Goal: Task Accomplishment & Management: Complete application form

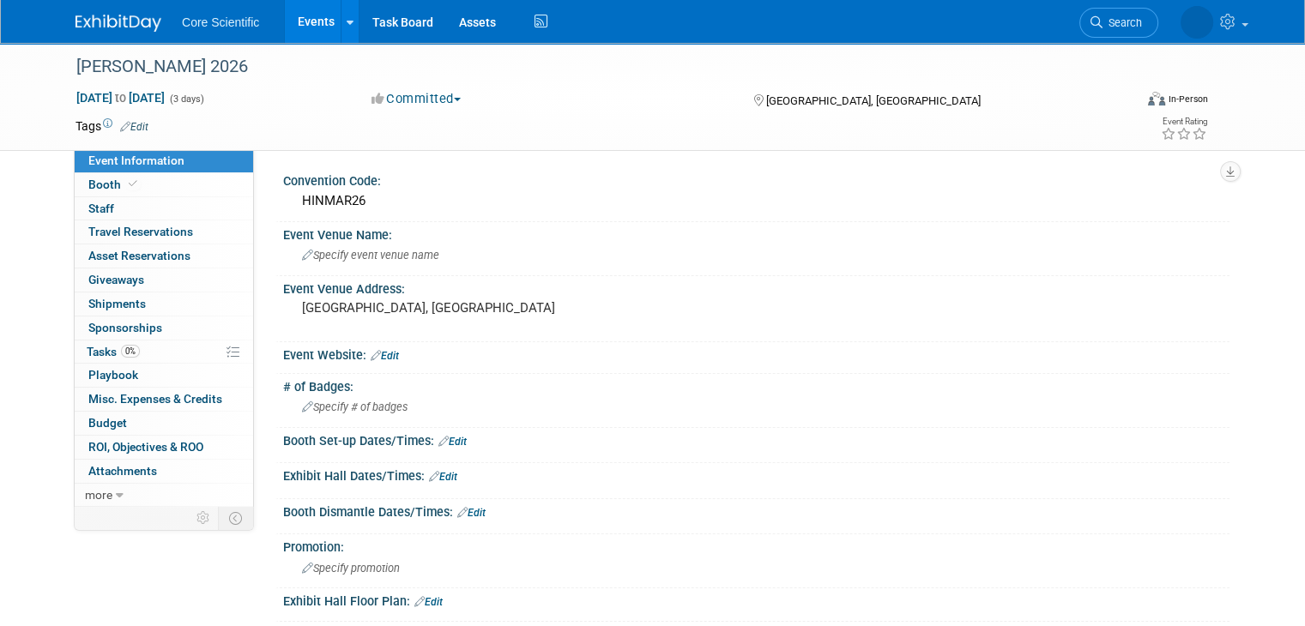
click at [100, 20] on img at bounding box center [118, 23] width 86 height 17
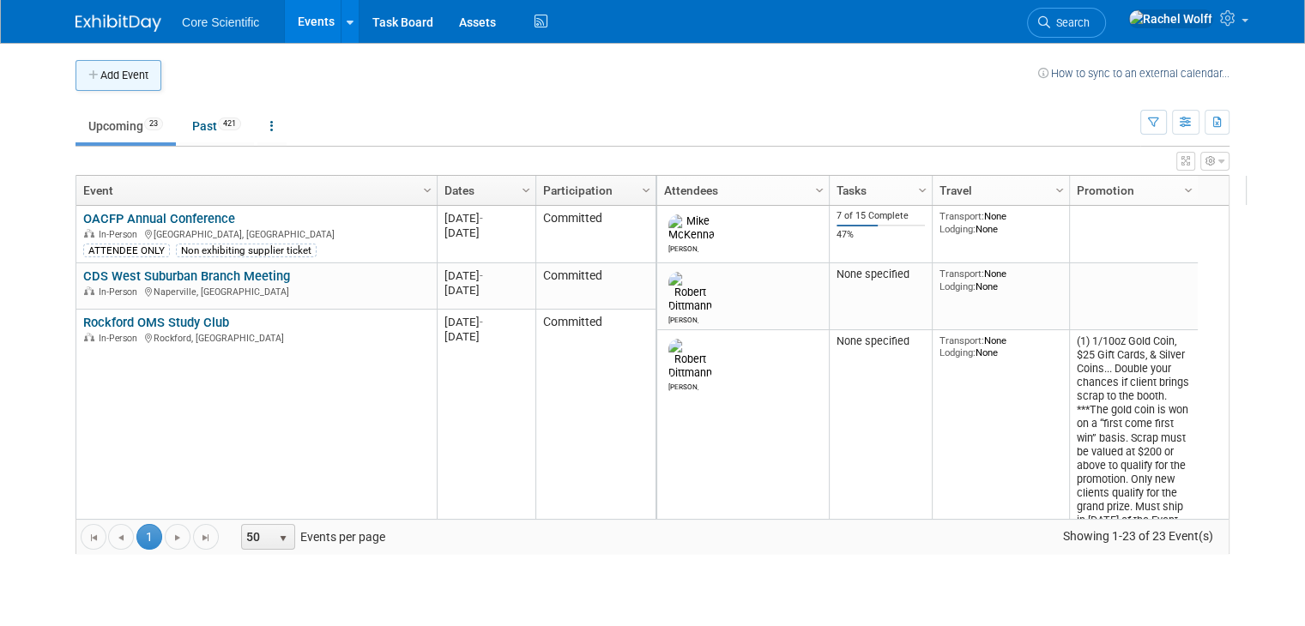
click at [130, 85] on button "Add Event" at bounding box center [118, 75] width 86 height 31
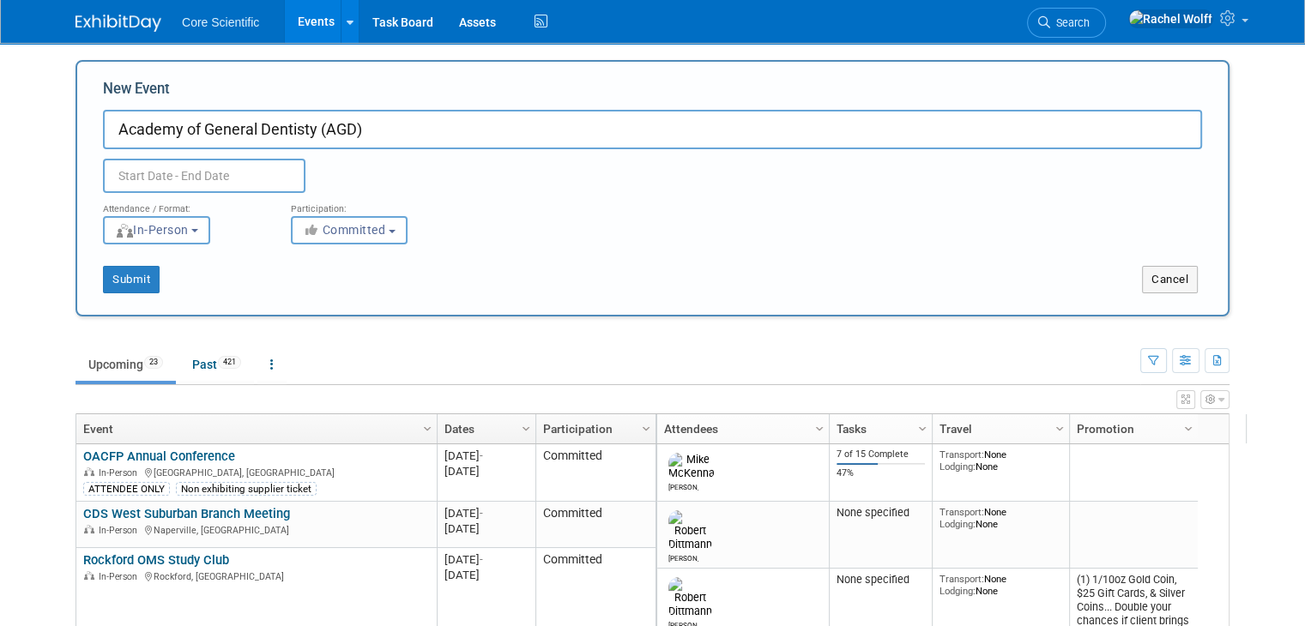
click at [420, 131] on input "Academy of General Dentisty (AGD)" at bounding box center [652, 129] width 1099 height 39
click at [275, 130] on input "Academy of General Dentisty (AGD) Meeting 2026" at bounding box center [652, 129] width 1099 height 39
click at [296, 129] on input "Academy of General Dentisty (AGD) Meeting 2026" at bounding box center [652, 129] width 1099 height 39
type input "Academy of General Dentistry (AGD) Meeting 2026"
click at [504, 155] on div "Duplicate Event Warning" at bounding box center [652, 171] width 1125 height 44
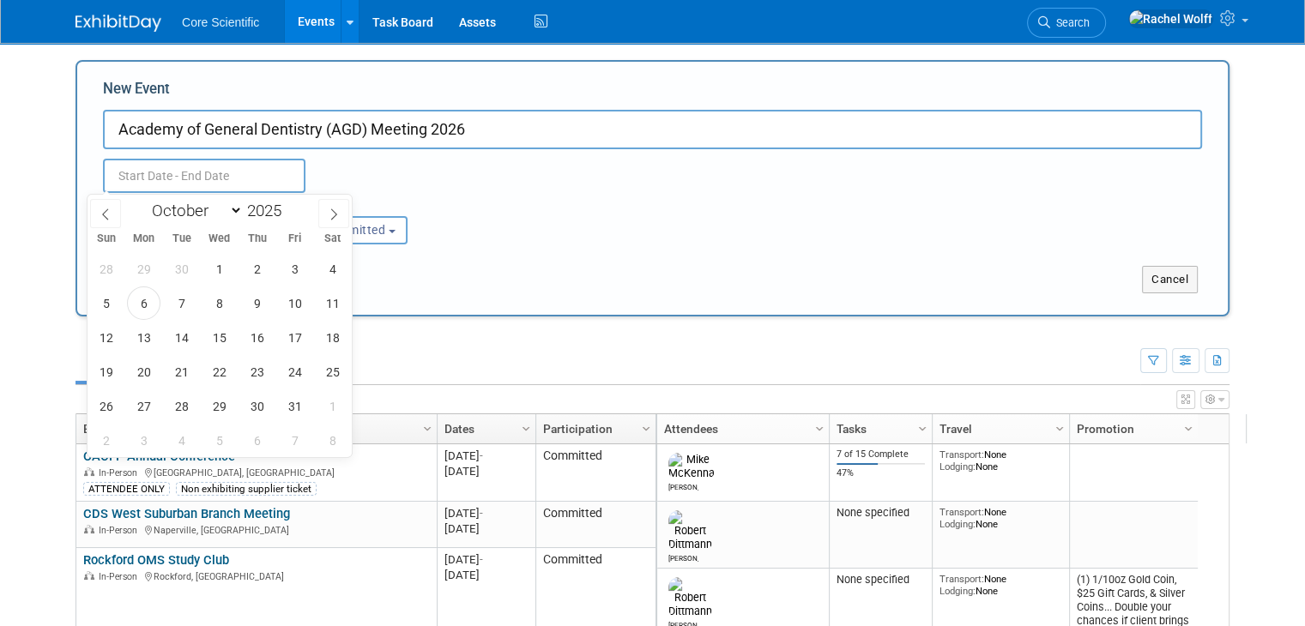
click at [248, 172] on input "text" at bounding box center [204, 176] width 202 height 34
click at [335, 214] on icon at bounding box center [334, 214] width 12 height 12
select select "11"
click at [335, 214] on icon at bounding box center [334, 214] width 12 height 12
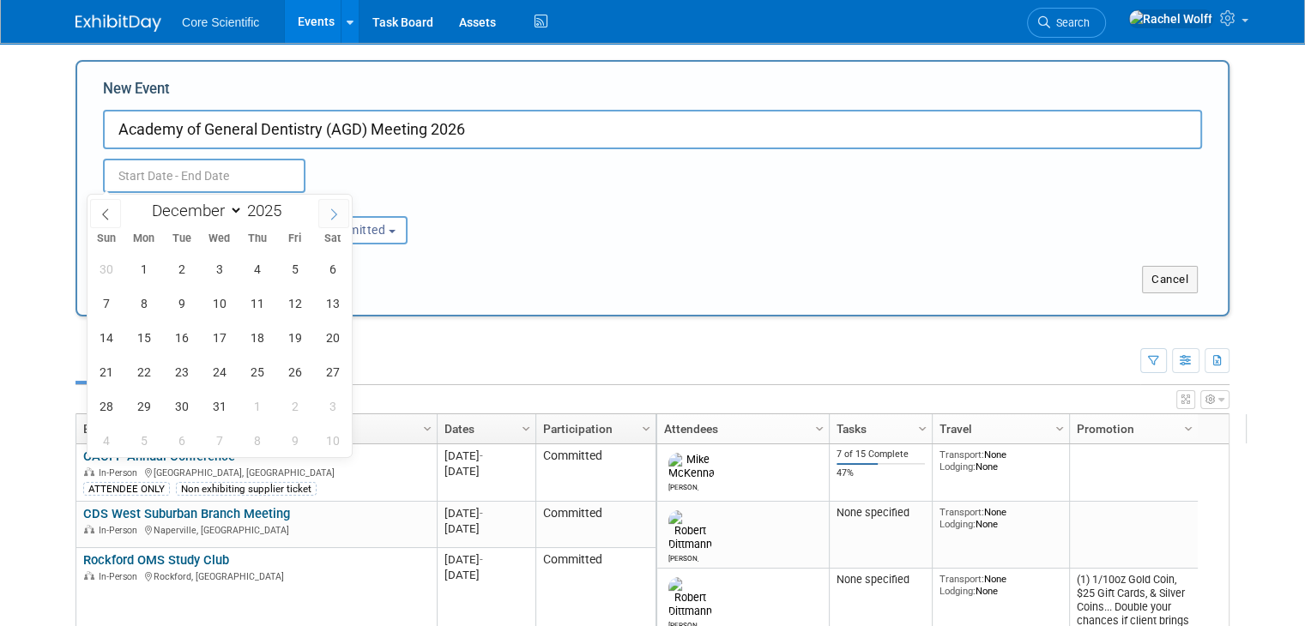
type input "2026"
click at [335, 214] on icon at bounding box center [334, 214] width 12 height 12
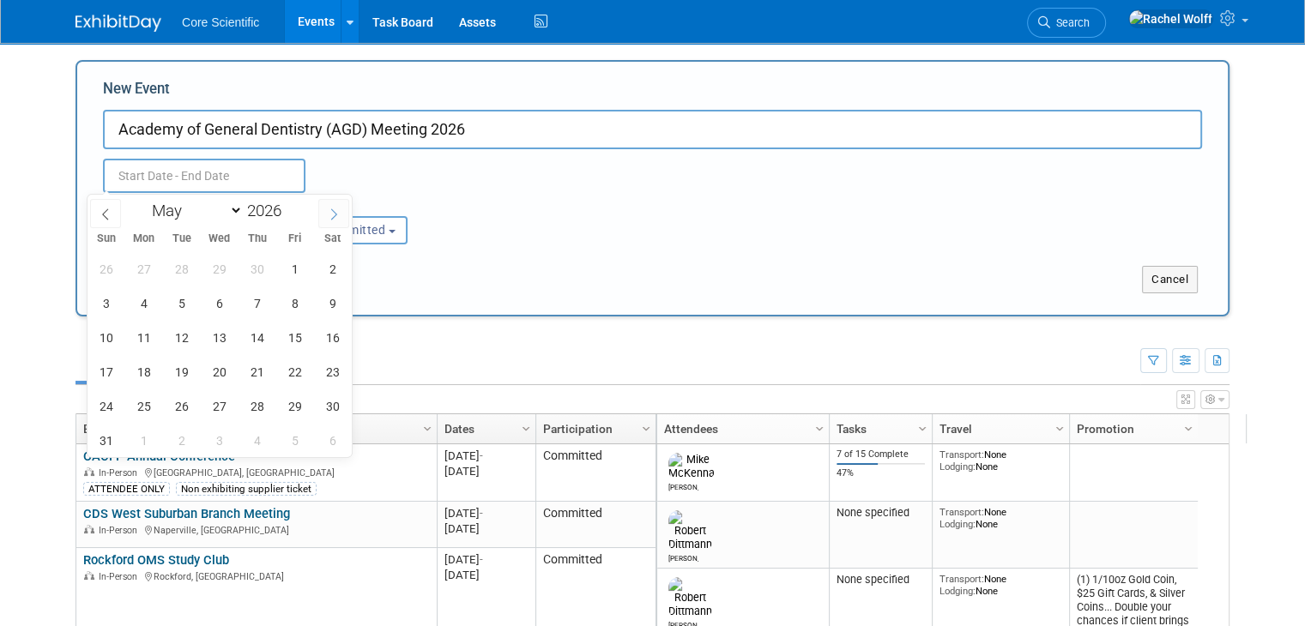
click at [335, 214] on icon at bounding box center [334, 214] width 12 height 12
select select "5"
click at [217, 367] on span "24" at bounding box center [218, 371] width 33 height 33
click at [342, 367] on span "27" at bounding box center [332, 371] width 33 height 33
type input "[DATE] to [DATE]"
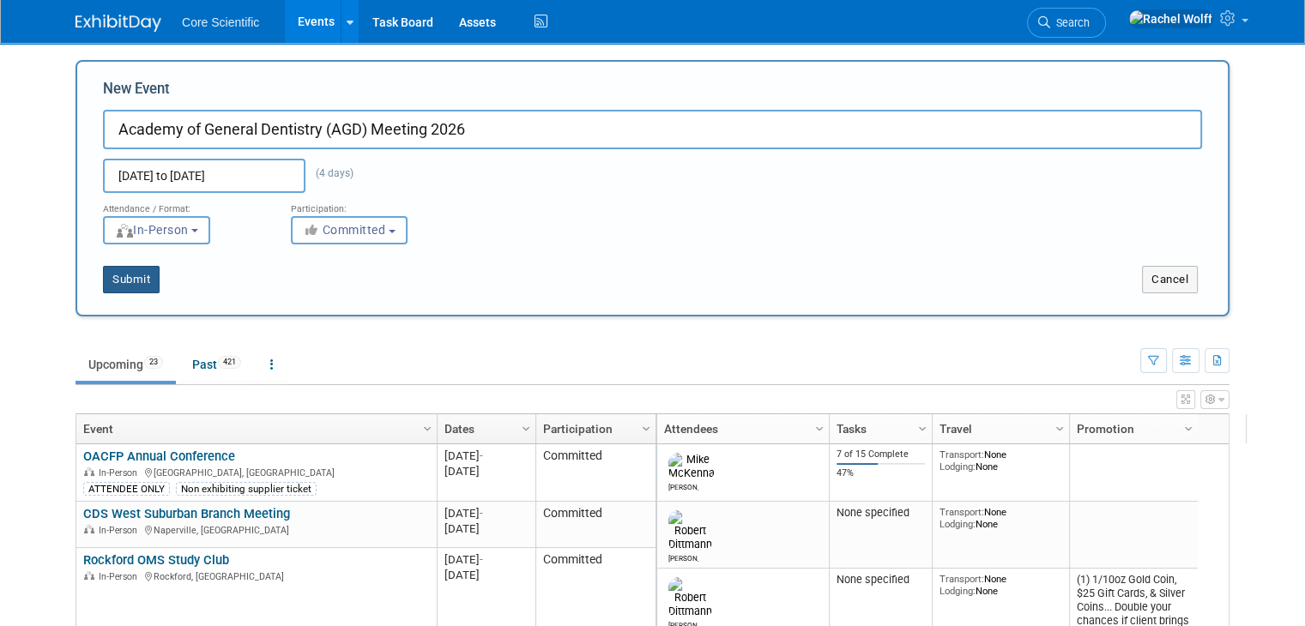
click at [131, 287] on button "Submit" at bounding box center [131, 279] width 57 height 27
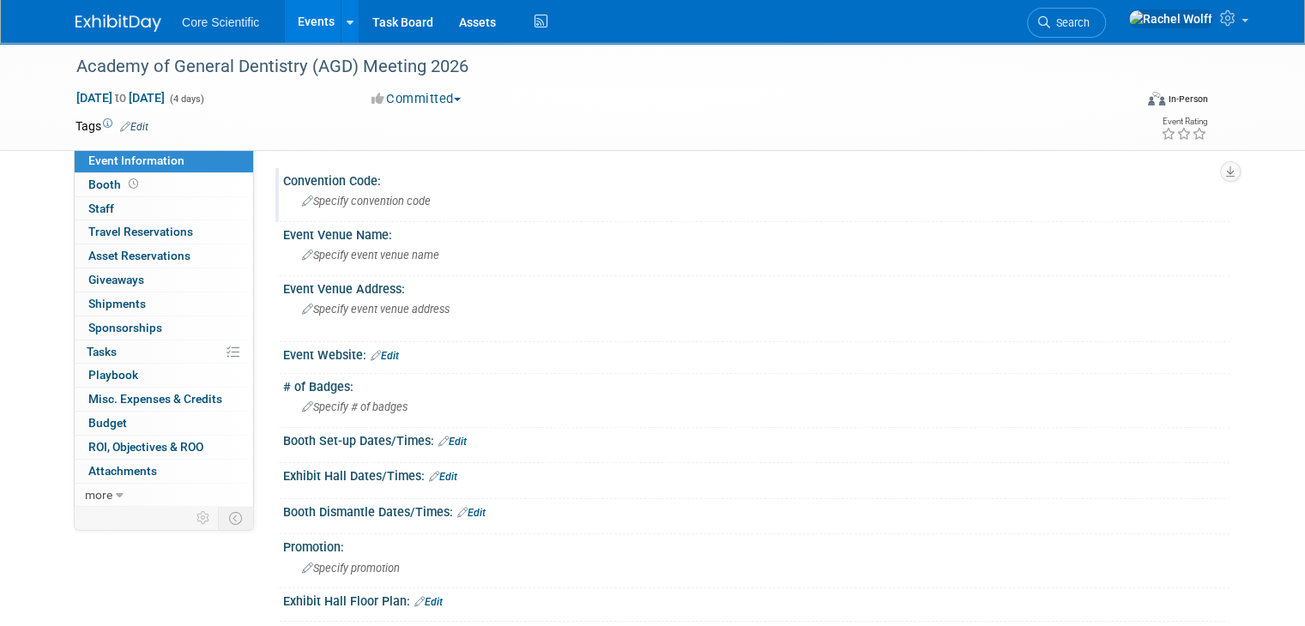
click at [362, 207] on span "Specify convention code" at bounding box center [366, 201] width 129 height 13
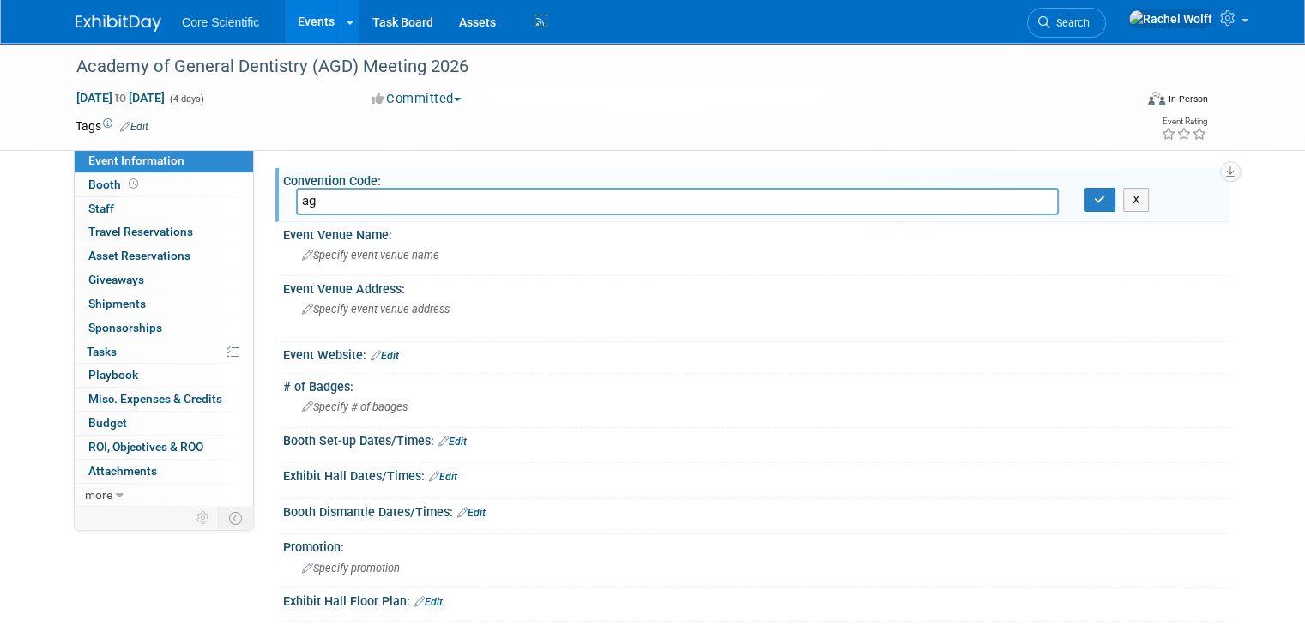
type input "a"
type input "AGDJUN26"
click at [1102, 197] on button "button" at bounding box center [1099, 200] width 31 height 24
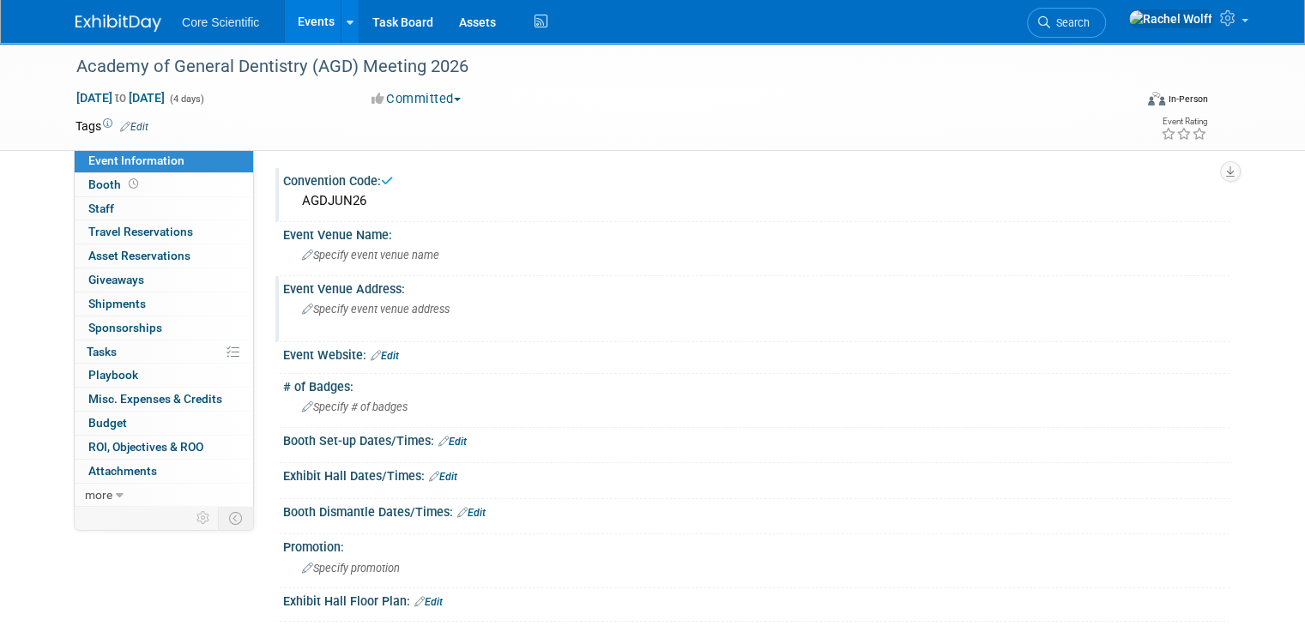
click at [344, 316] on div "Specify event venue address" at bounding box center [480, 315] width 369 height 39
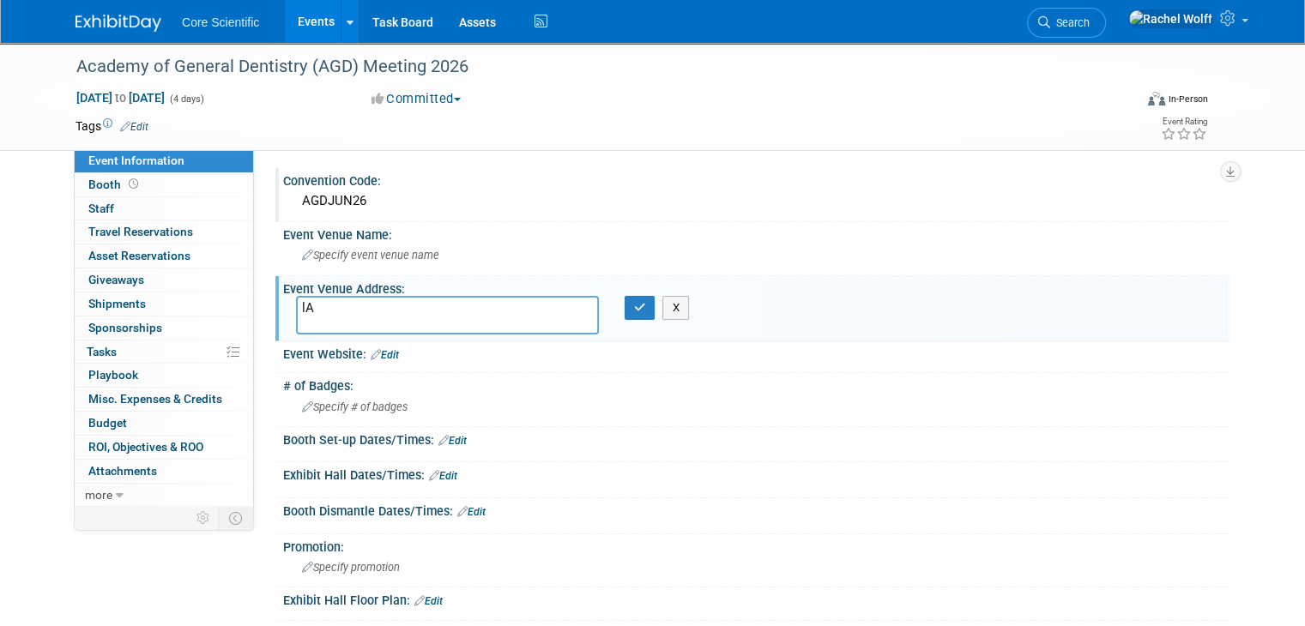
type textarea "l"
click at [344, 316] on textarea "L" at bounding box center [447, 315] width 303 height 39
type textarea "[GEOGRAPHIC_DATA], [GEOGRAPHIC_DATA]"
click at [636, 313] on button "button" at bounding box center [640, 308] width 31 height 24
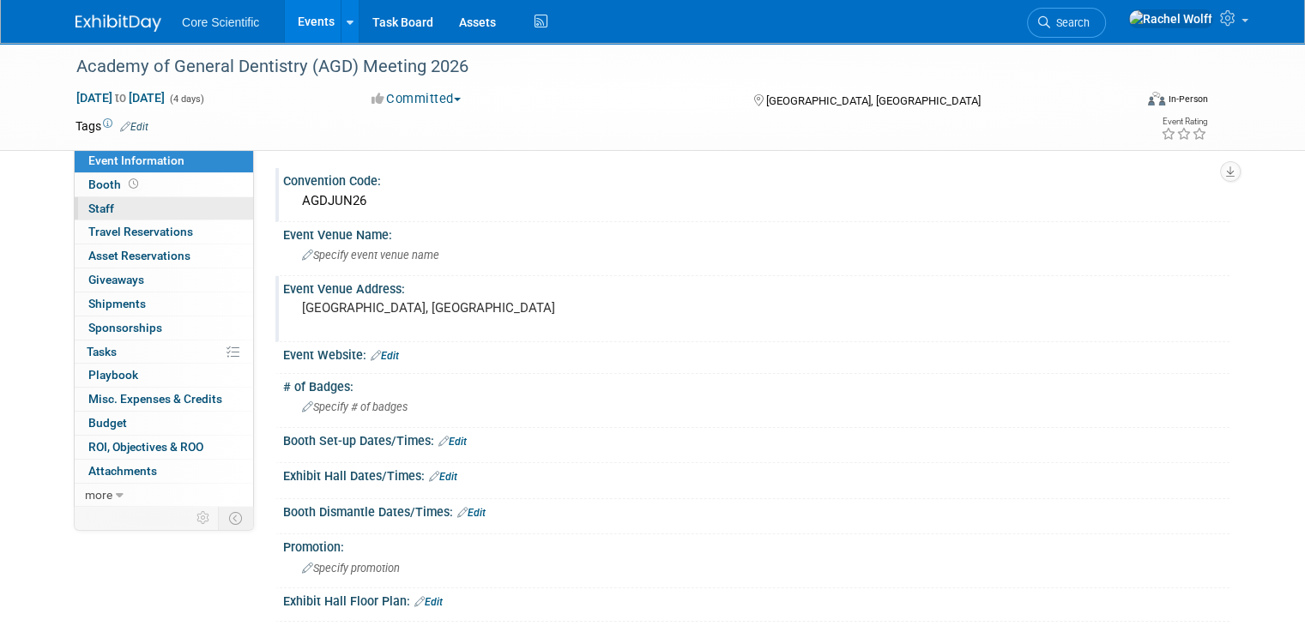
click at [196, 196] on div "Event Information Event Info Booth Booth 0 Staff 0 Staff 0 Travel Reservations …" at bounding box center [164, 328] width 180 height 358
click at [199, 189] on link "Booth" at bounding box center [164, 184] width 178 height 23
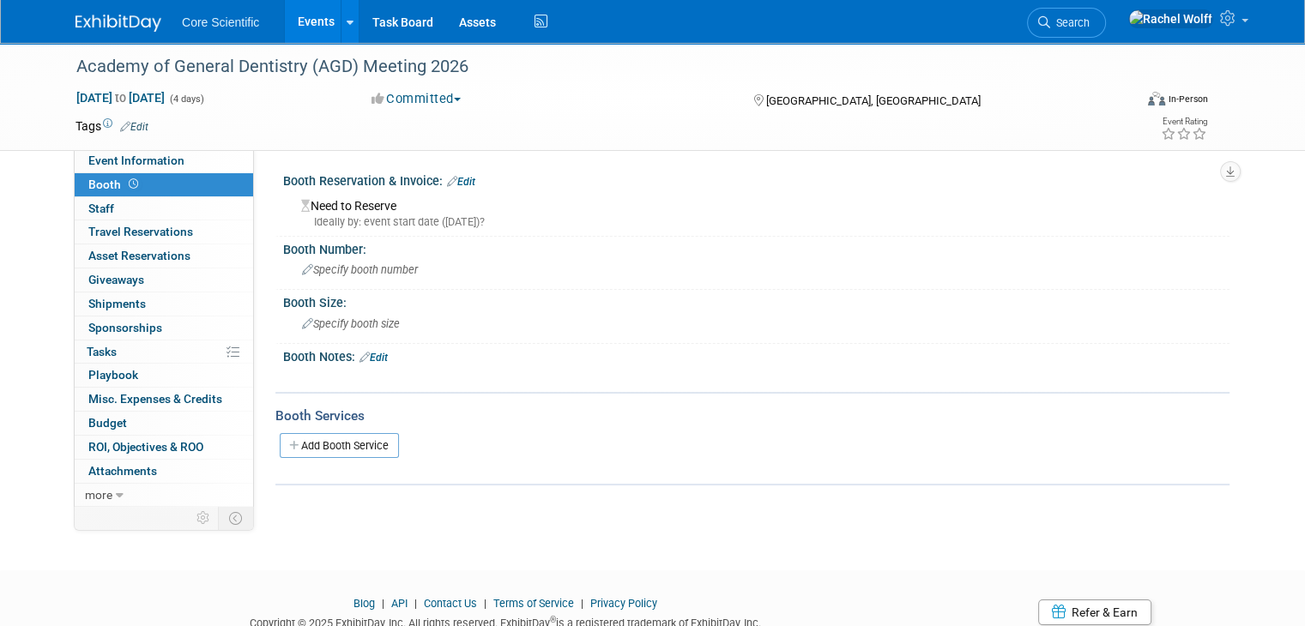
click at [448, 180] on link "Edit" at bounding box center [461, 182] width 28 height 12
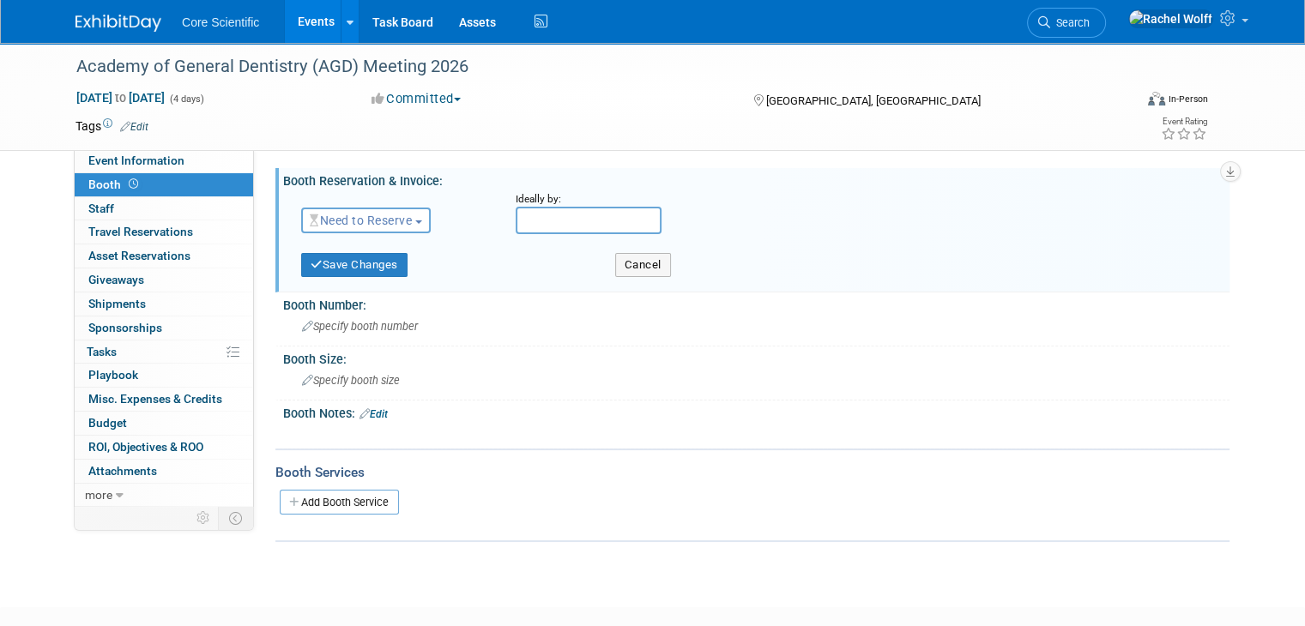
click at [398, 231] on button "Need to Reserve" at bounding box center [366, 221] width 130 height 26
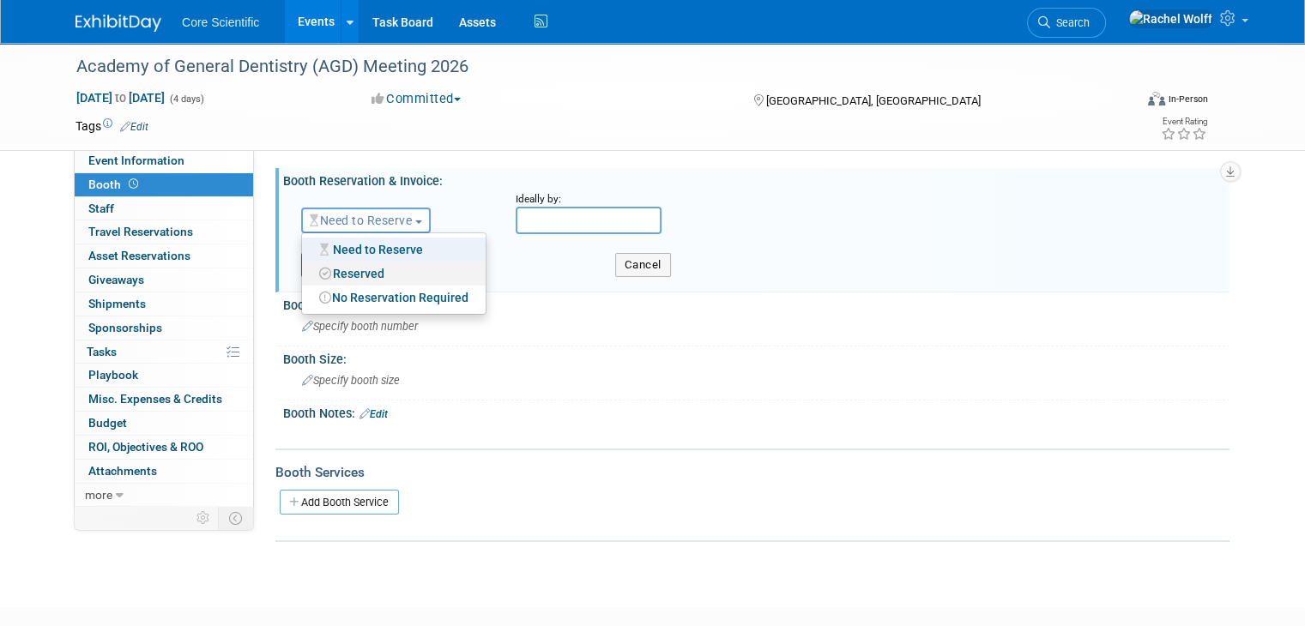
click at [395, 275] on link "Reserved" at bounding box center [394, 274] width 184 height 24
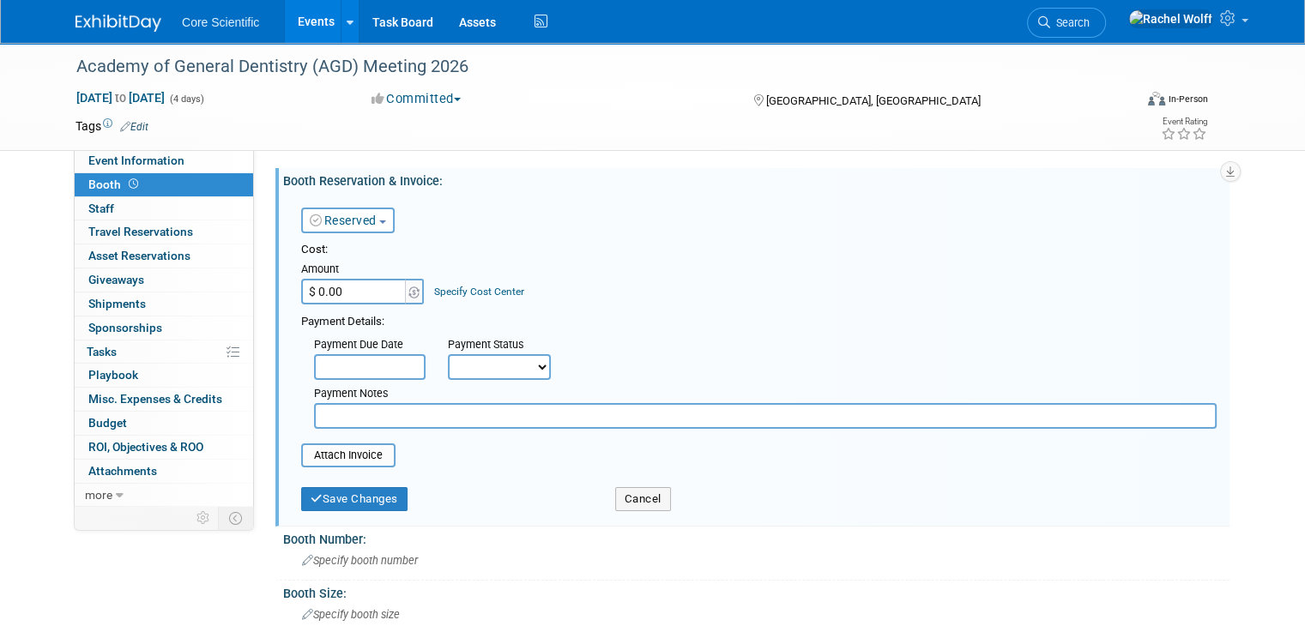
click at [377, 299] on input "$ 0.00" at bounding box center [354, 292] width 107 height 26
type input "$ 1,000.00"
click at [471, 369] on select "Not Paid Yet Partially Paid Paid in Full" at bounding box center [499, 367] width 103 height 26
select select "2"
click at [448, 354] on select "Not Paid Yet Partially Paid Paid in Full" at bounding box center [499, 367] width 103 height 26
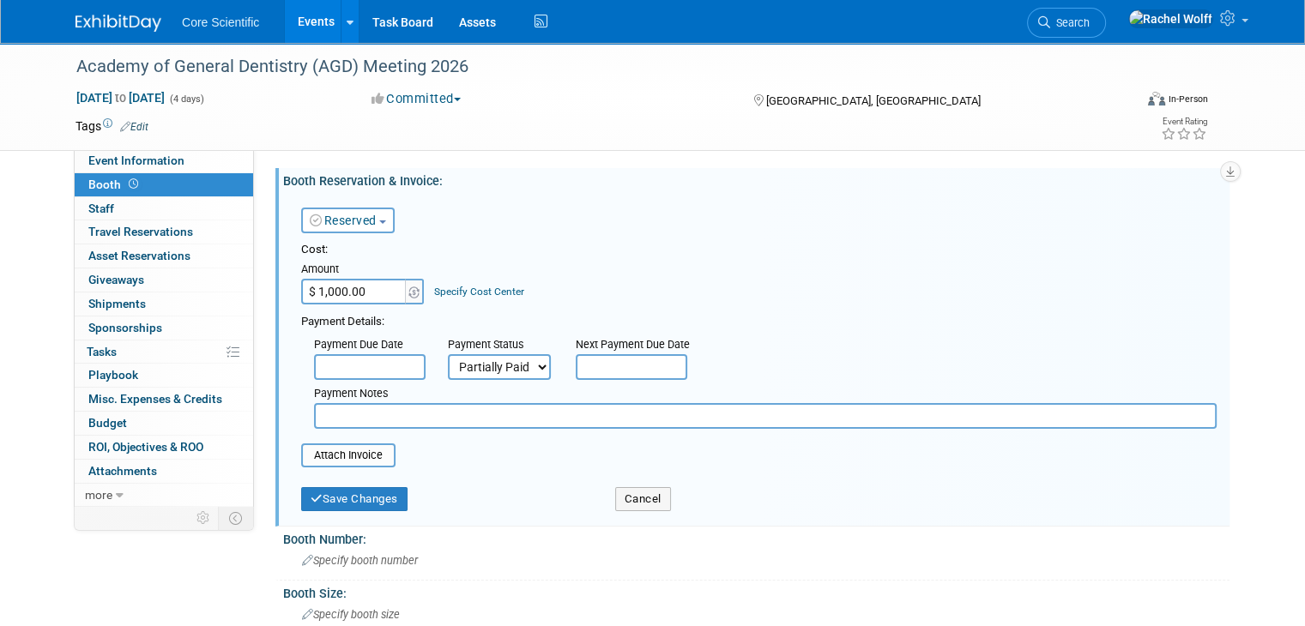
click at [474, 413] on input "text" at bounding box center [765, 416] width 902 height 26
type input "t"
type input "$2,500 still remaining"
click at [359, 489] on button "Save Changes" at bounding box center [354, 499] width 106 height 24
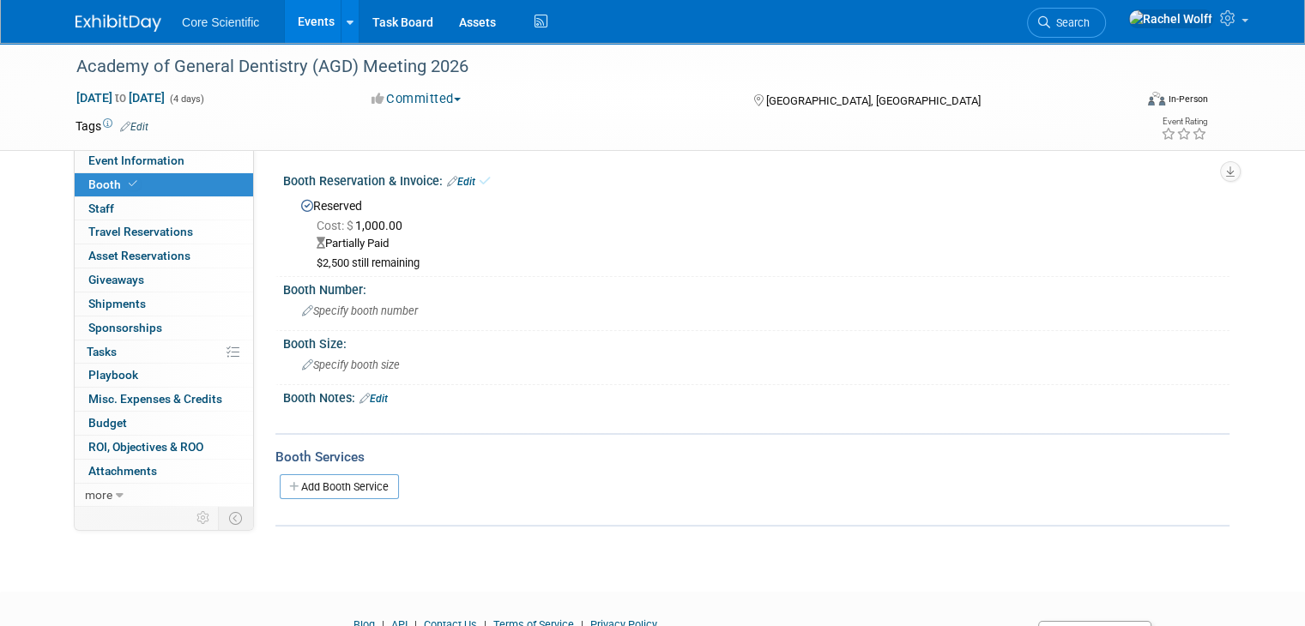
click at [508, 572] on body "Core Scientific Events Add Event Bulk Upload Events Shareable Event Boards Rece…" at bounding box center [652, 313] width 1305 height 626
click at [154, 164] on span "Event Information" at bounding box center [136, 161] width 96 height 14
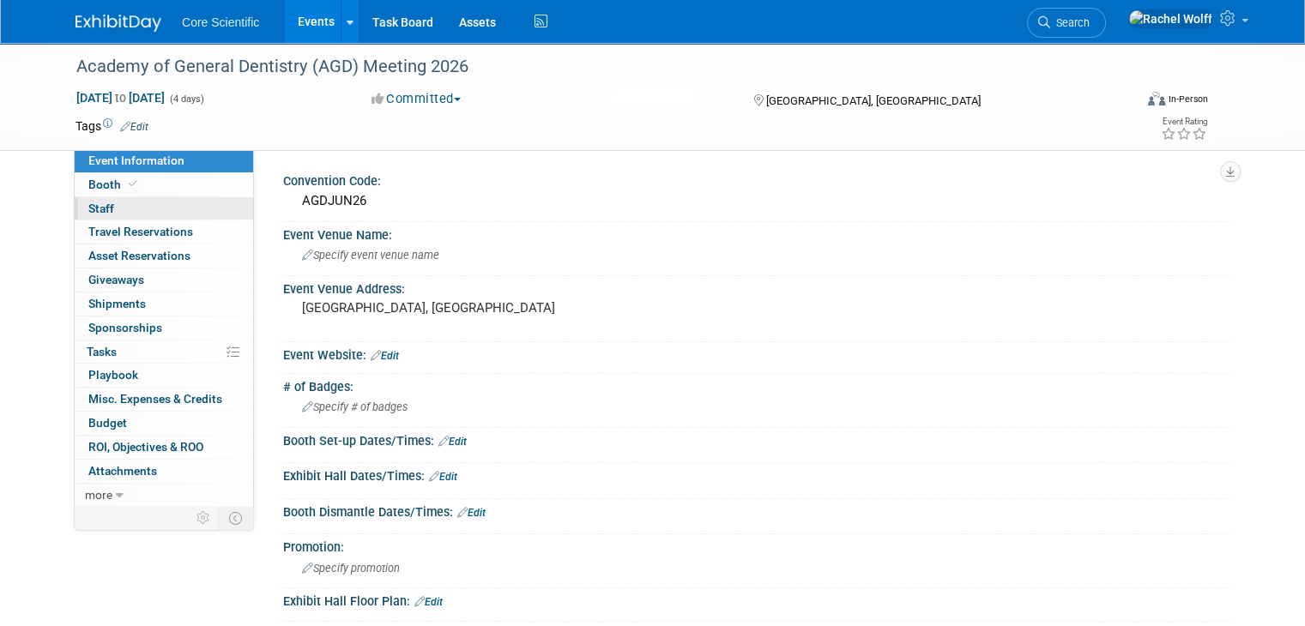
click at [143, 211] on link "0 Staff 0" at bounding box center [164, 208] width 178 height 23
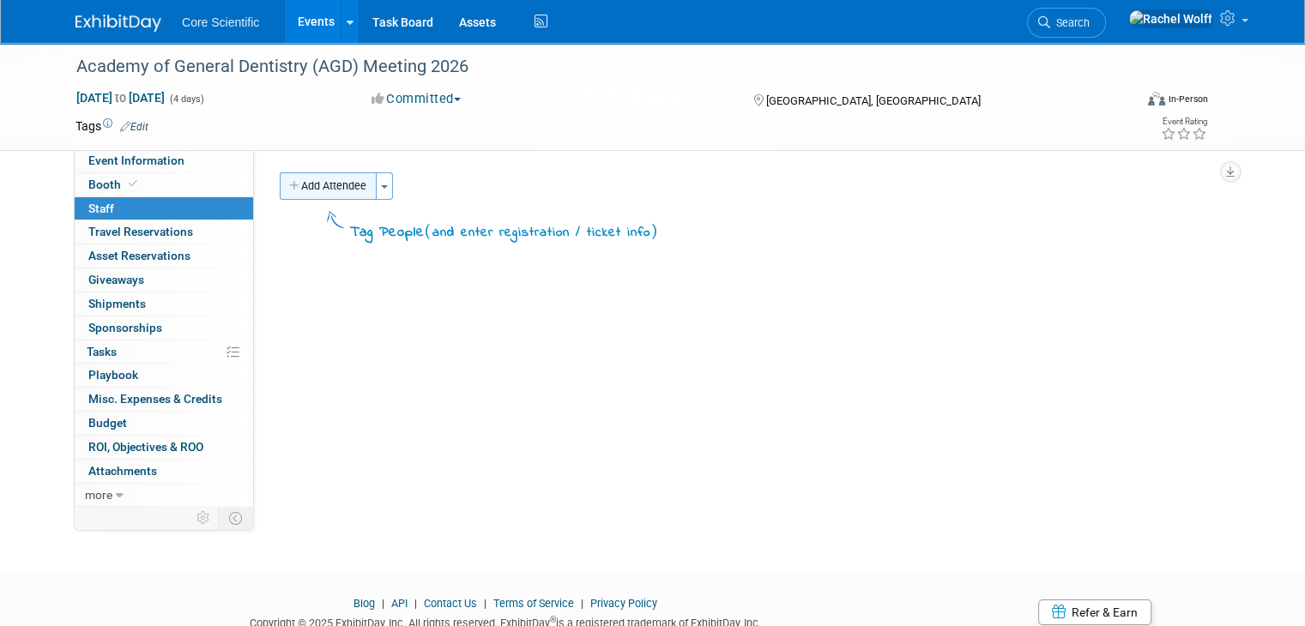
click at [347, 183] on button "Add Attendee" at bounding box center [328, 185] width 97 height 27
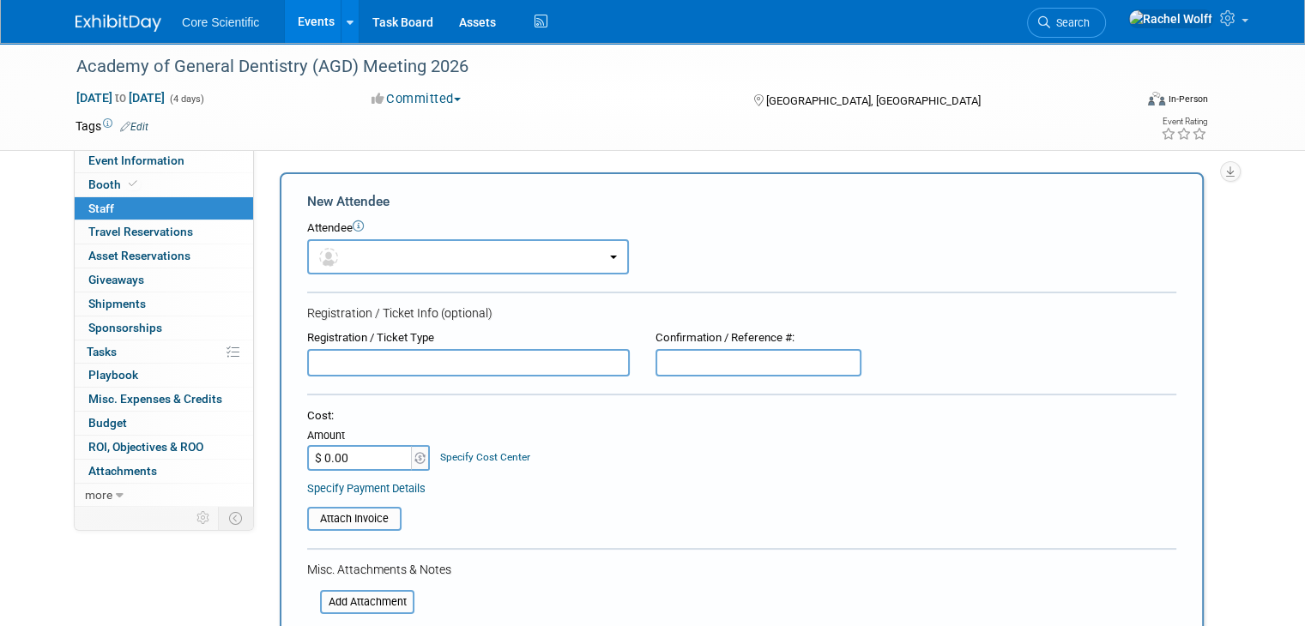
click at [75, 28] on img at bounding box center [118, 23] width 86 height 17
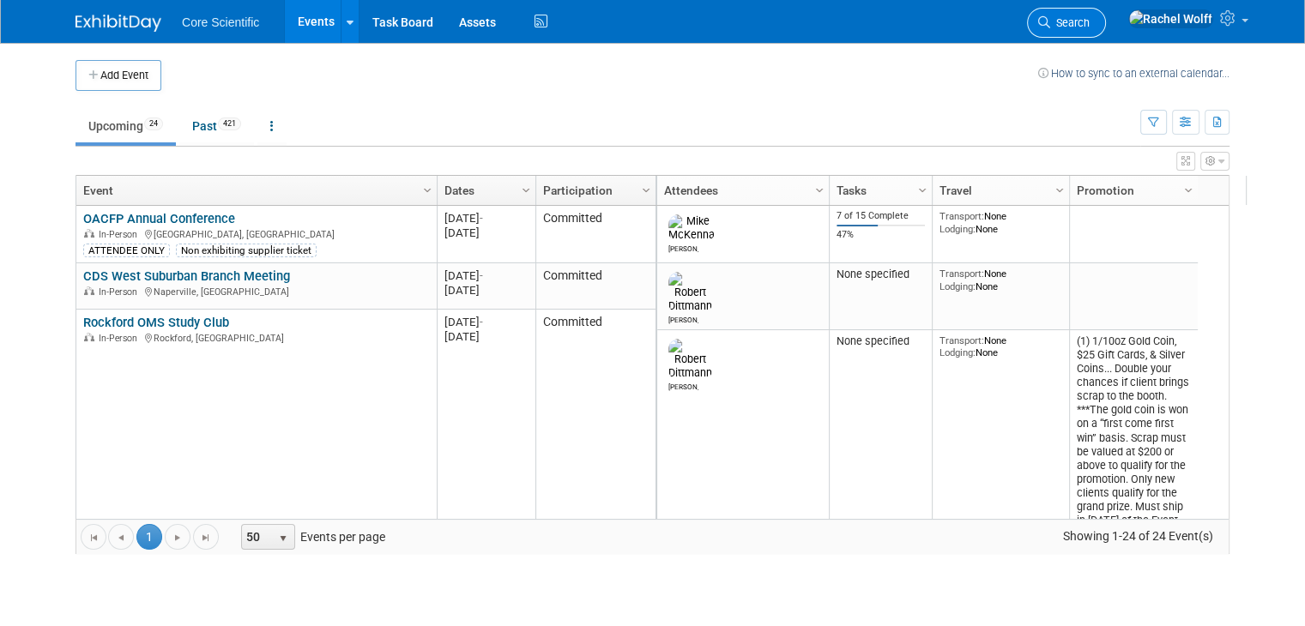
click at [1089, 27] on span "Search" at bounding box center [1069, 22] width 39 height 13
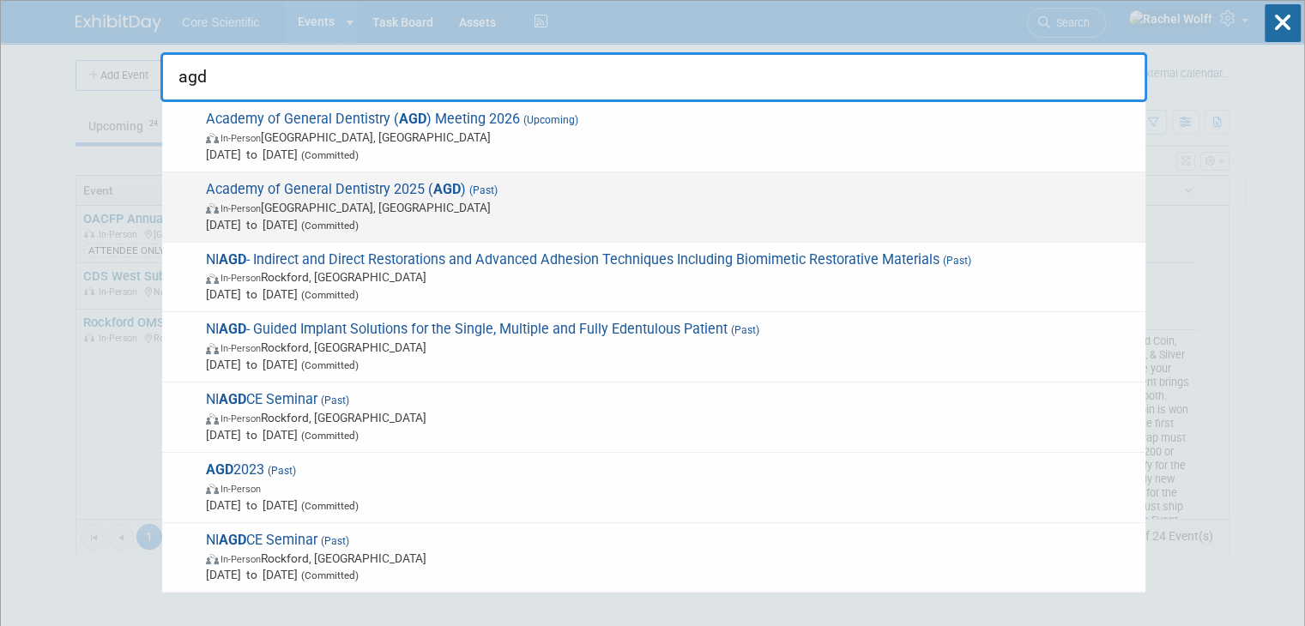
type input "agd"
click at [700, 207] on span "In-Person Montréal, Canada" at bounding box center [671, 207] width 931 height 17
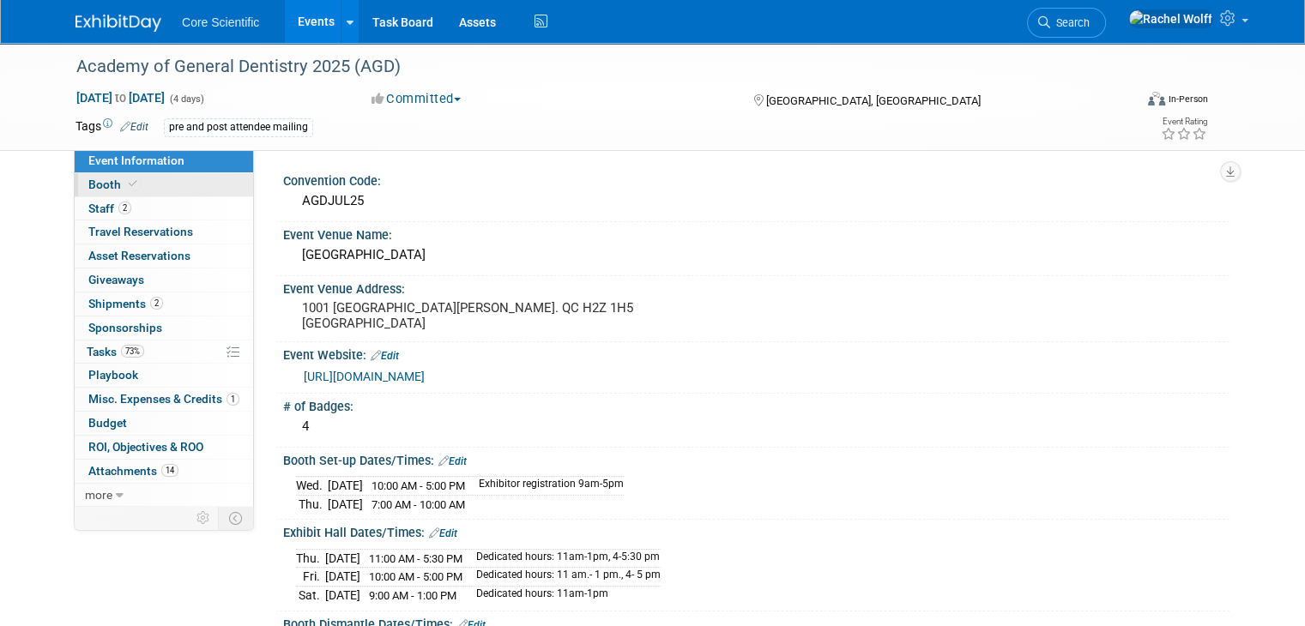
click at [94, 193] on link "Booth" at bounding box center [164, 184] width 178 height 23
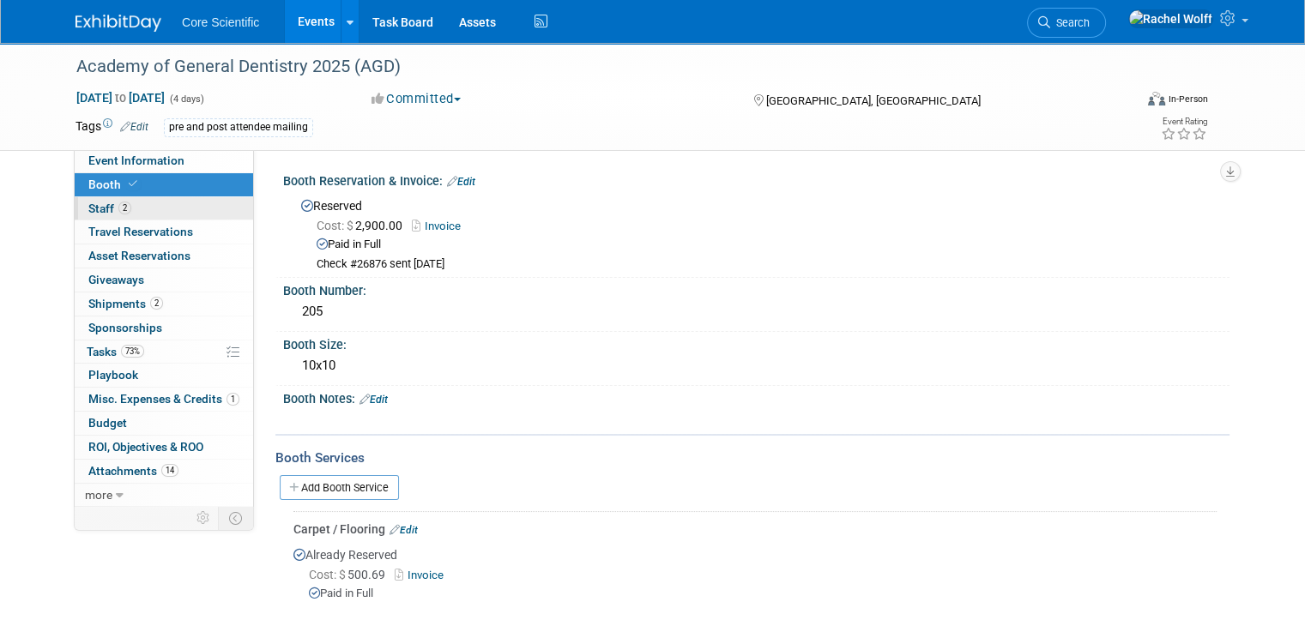
click at [98, 215] on link "2 Staff 2" at bounding box center [164, 208] width 178 height 23
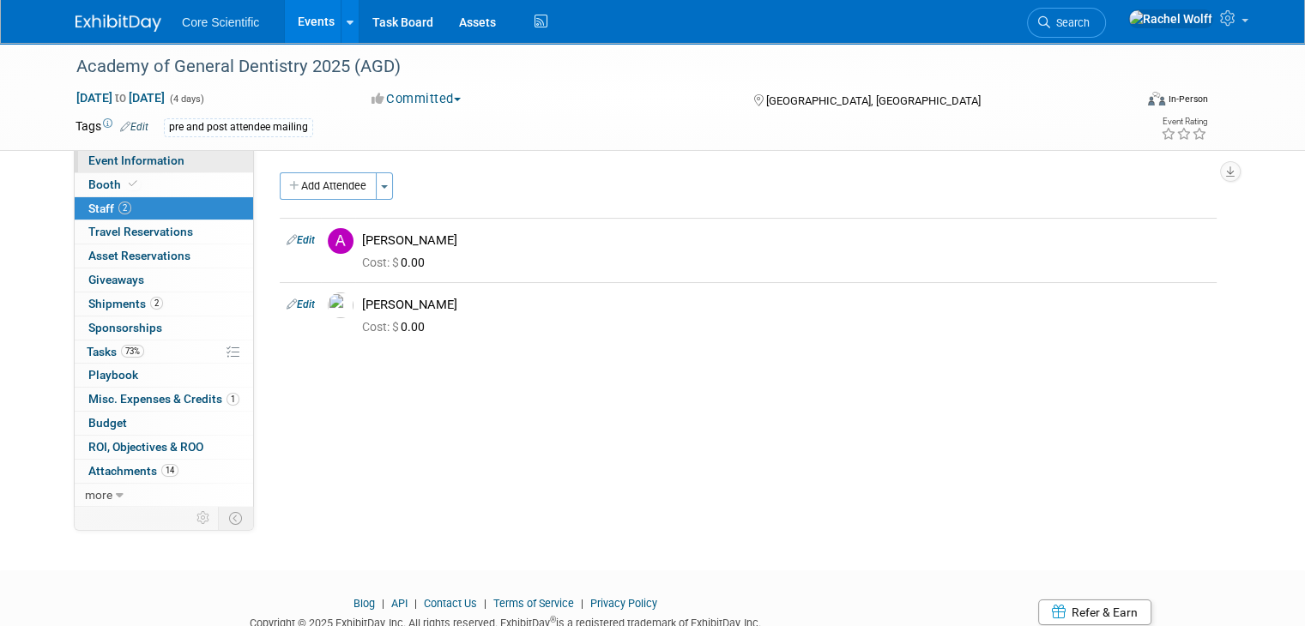
click at [96, 167] on span "Event Information" at bounding box center [136, 161] width 96 height 14
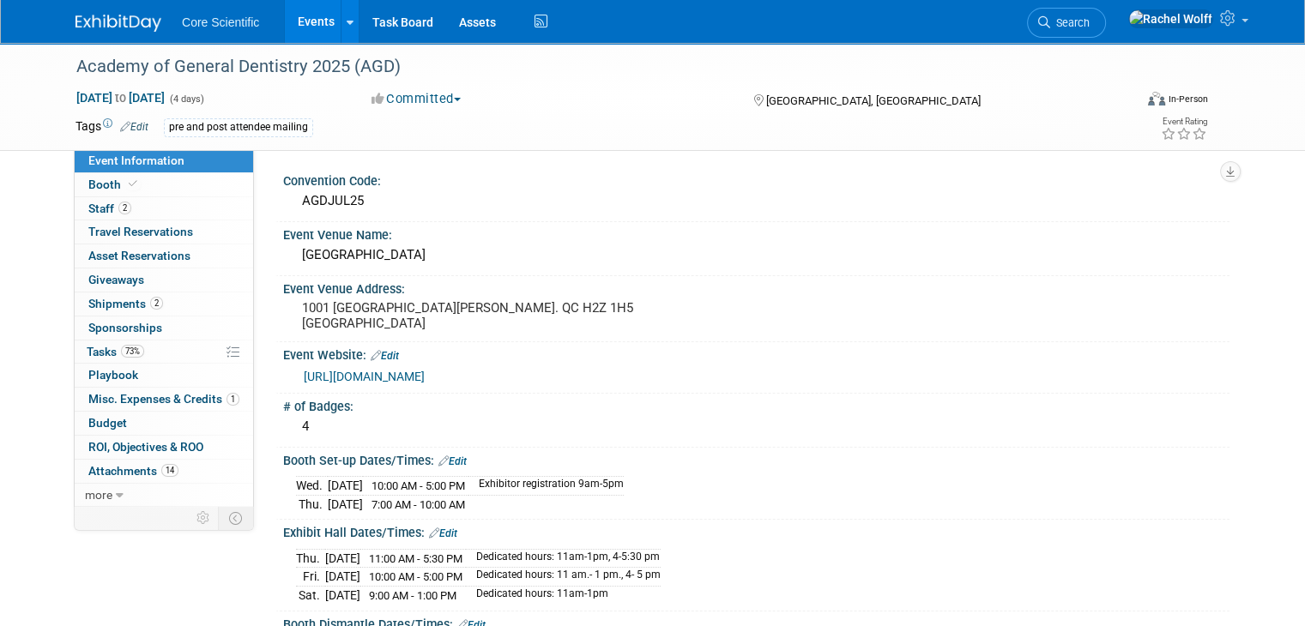
click at [75, 21] on img at bounding box center [118, 23] width 86 height 17
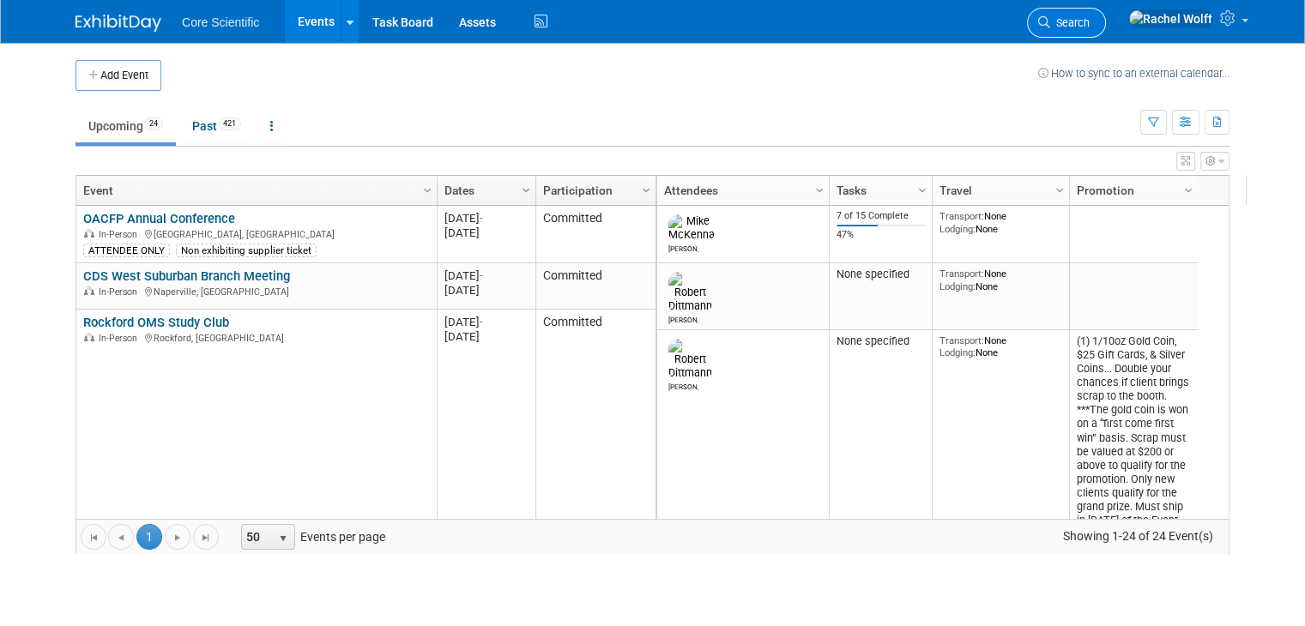
click at [1089, 25] on span "Search" at bounding box center [1069, 22] width 39 height 13
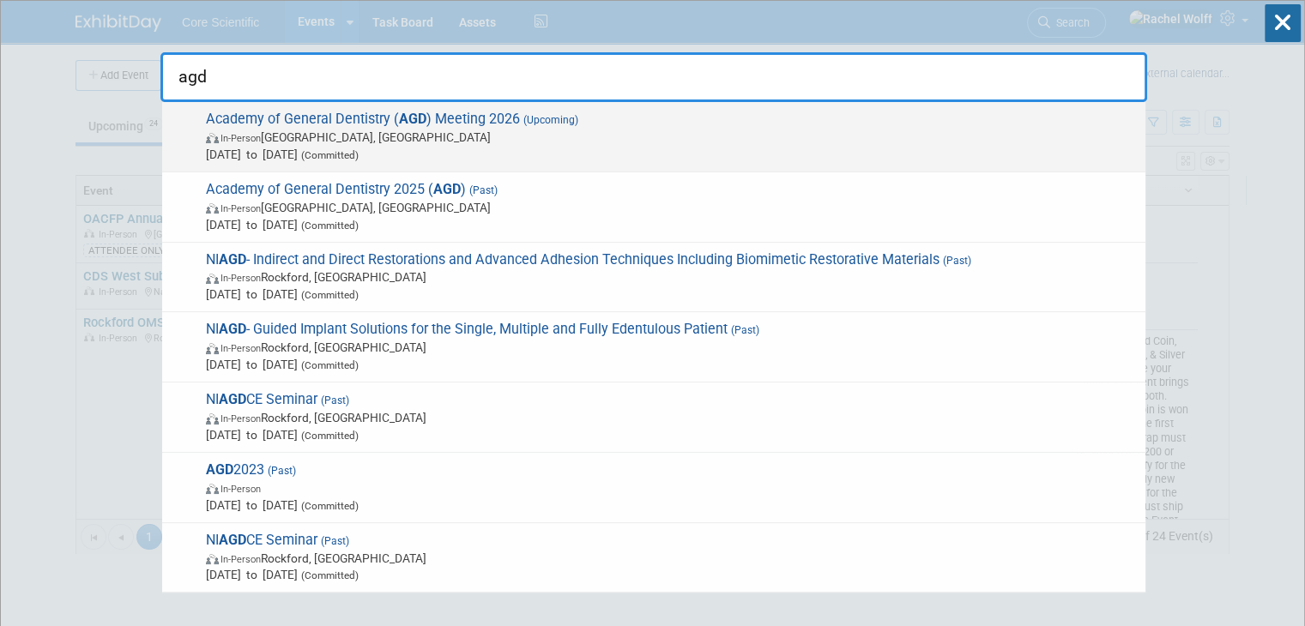
type input "agd"
click at [626, 121] on span "Academy of General Dentistry ( AGD ) Meeting 2026 (Upcoming) In-Person [GEOGRAP…" at bounding box center [669, 137] width 936 height 52
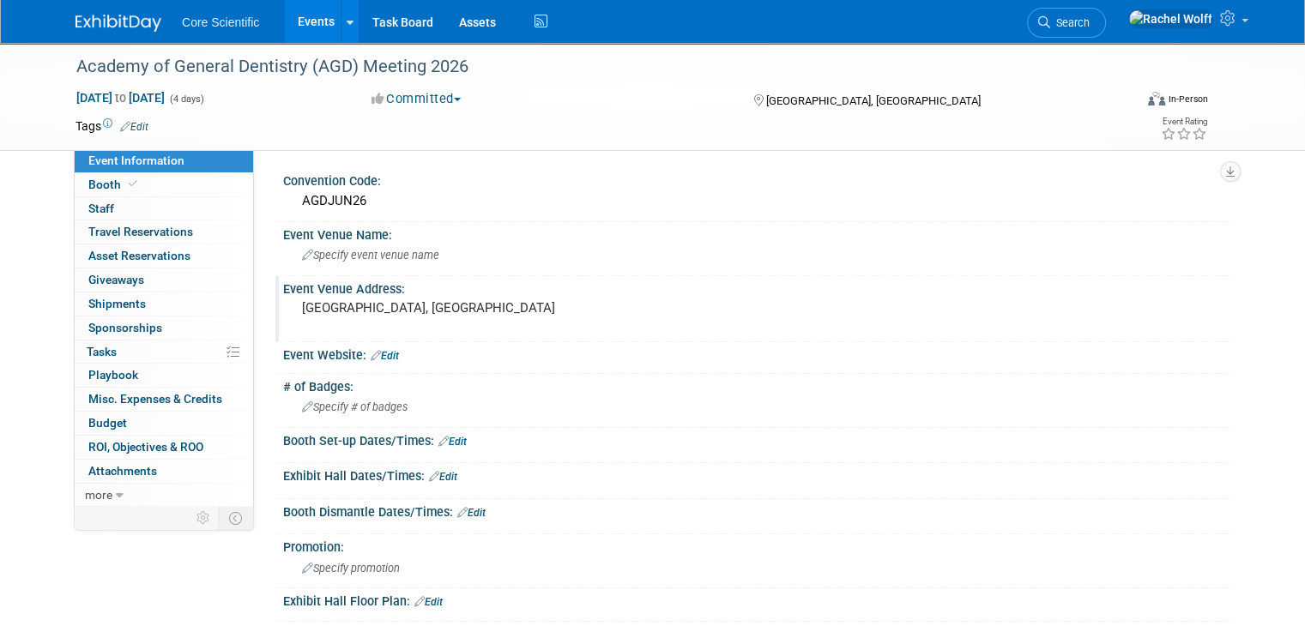
click at [353, 308] on pre "[GEOGRAPHIC_DATA], [GEOGRAPHIC_DATA]" at bounding box center [480, 307] width 357 height 15
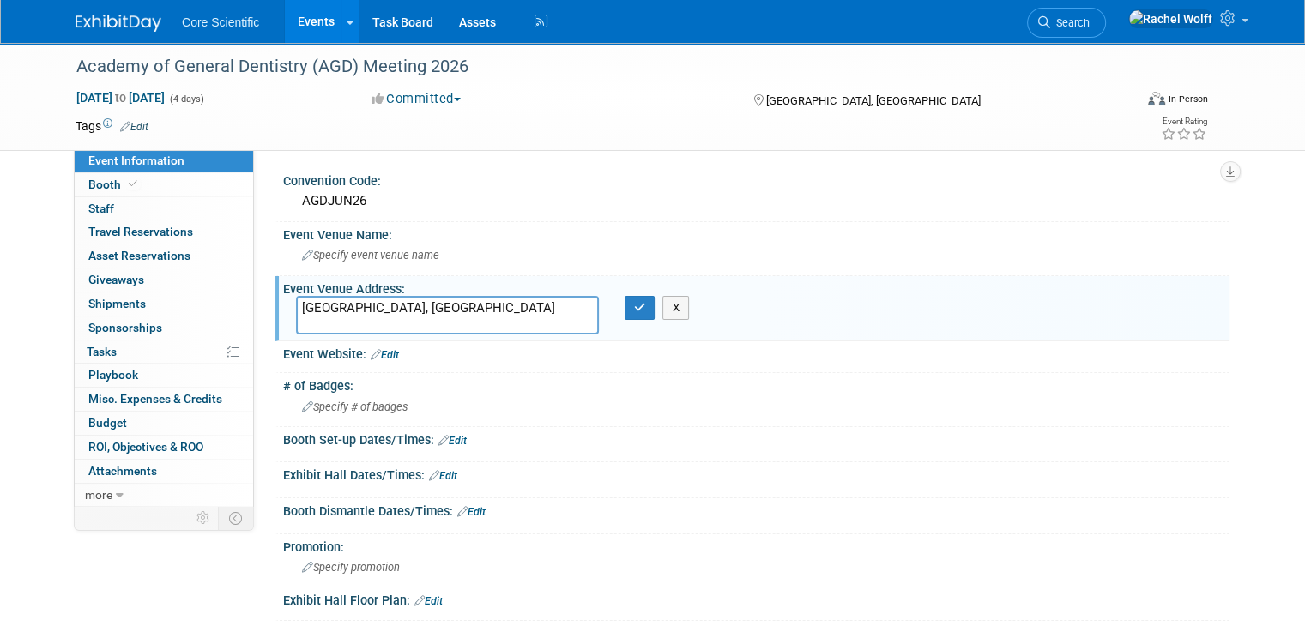
click at [296, 305] on textarea "[GEOGRAPHIC_DATA], [GEOGRAPHIC_DATA]" at bounding box center [447, 315] width 303 height 39
type textarea "[GEOGRAPHIC_DATA] [GEOGRAPHIC_DATA], [GEOGRAPHIC_DATA]"
click at [328, 313] on textarea "[GEOGRAPHIC_DATA] [GEOGRAPHIC_DATA], [GEOGRAPHIC_DATA]" at bounding box center [447, 315] width 303 height 39
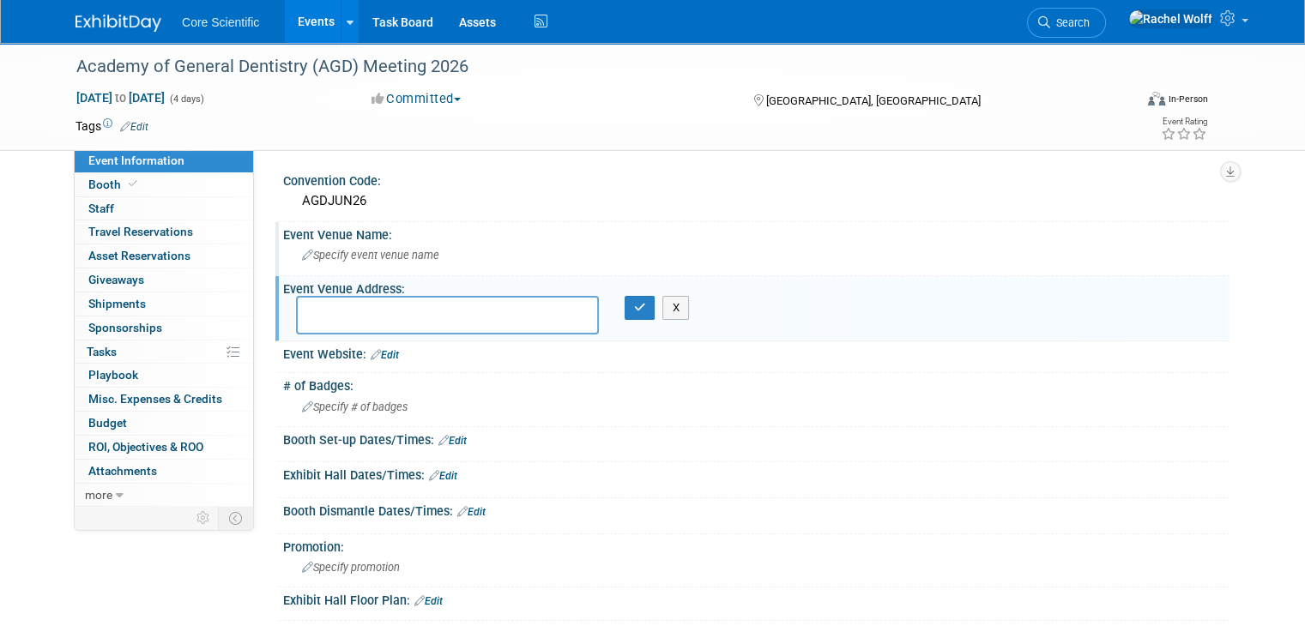
click at [329, 244] on div "Specify event venue name" at bounding box center [756, 255] width 920 height 27
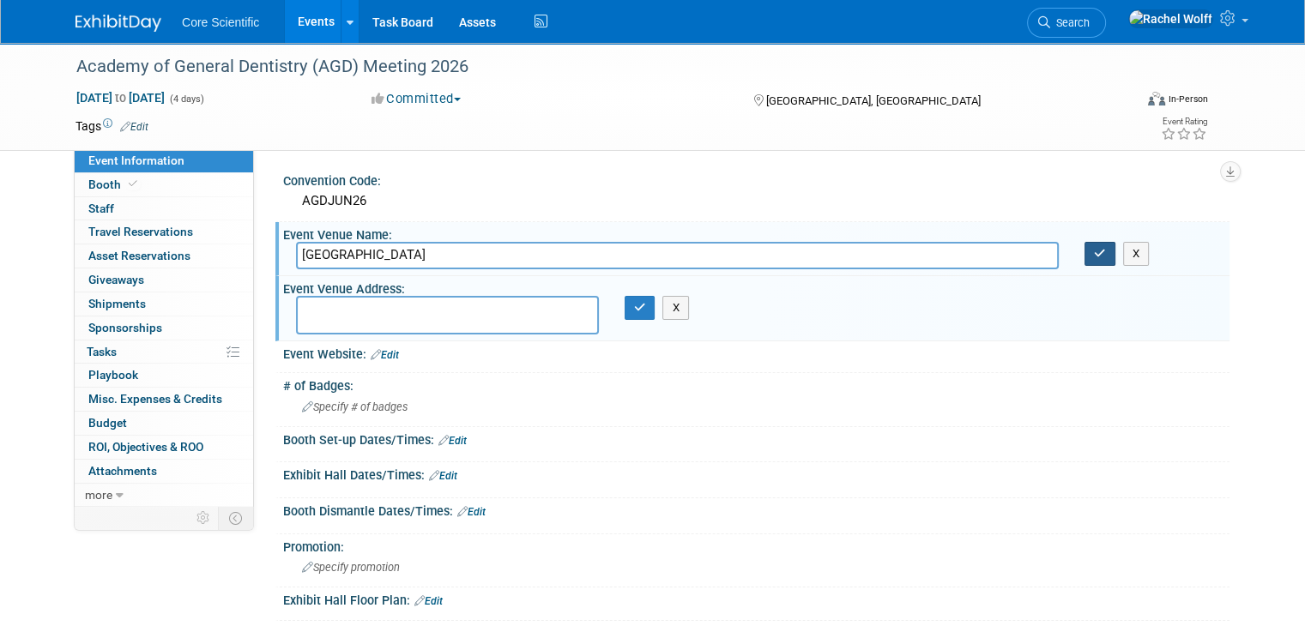
type input "[GEOGRAPHIC_DATA]"
click at [1115, 262] on button "button" at bounding box center [1099, 254] width 31 height 24
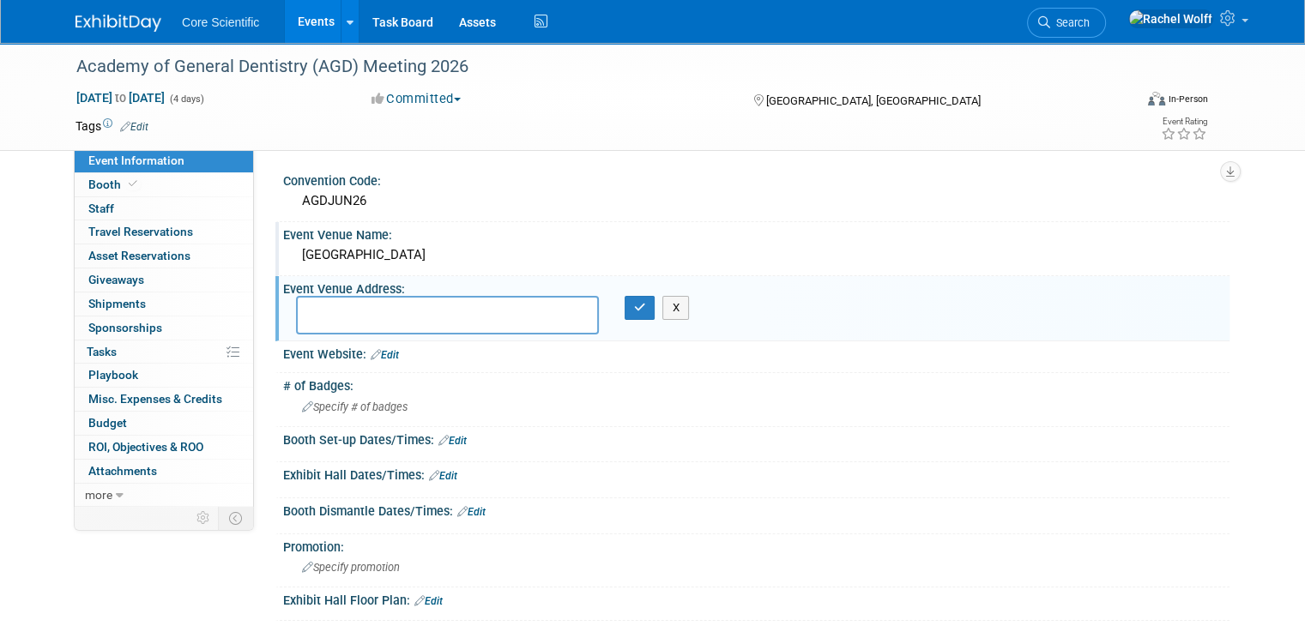
click at [469, 308] on textarea at bounding box center [447, 315] width 303 height 39
paste textarea "[STREET_ADDRESS]"
type textarea "[STREET_ADDRESS]"
click at [639, 316] on button "button" at bounding box center [640, 308] width 31 height 24
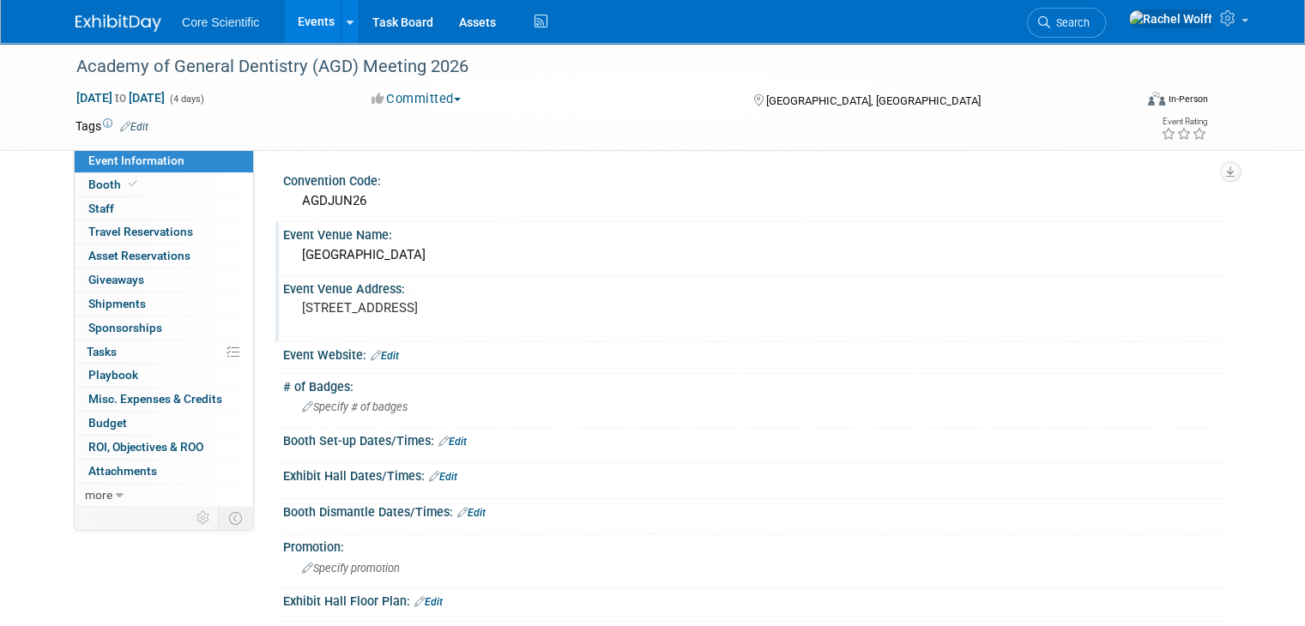
click at [846, 428] on div "Booth Set-up Dates/Times: Edit" at bounding box center [756, 439] width 946 height 22
